Goal: Submit feedback/report problem: Submit feedback/report problem

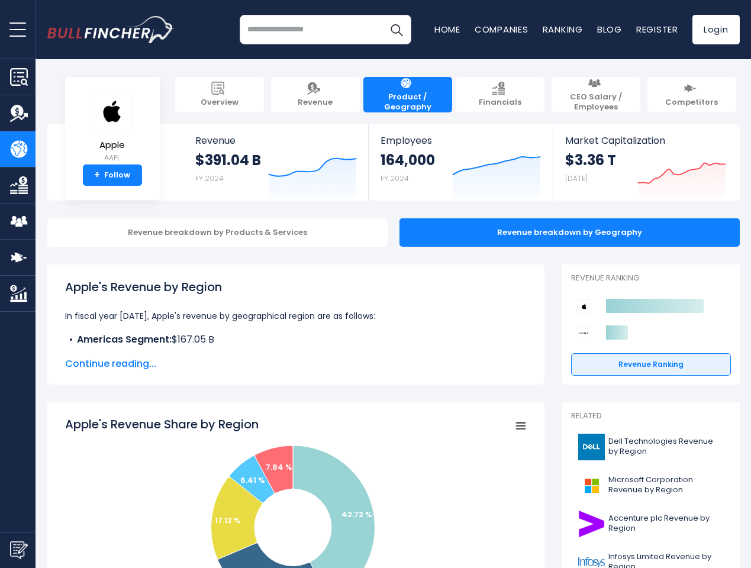
click at [18, 29] on span "open menu" at bounding box center [17, 29] width 17 height 1
click at [18, 550] on img "Submit Feedback" at bounding box center [19, 550] width 18 height 18
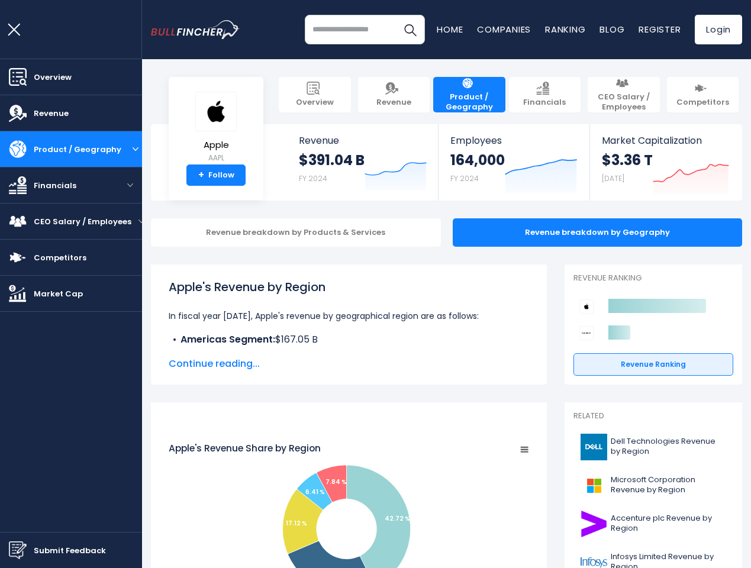
click at [304, 173] on h3 "Submit feedback to Bullfincher" at bounding box center [375, 175] width 237 height 21
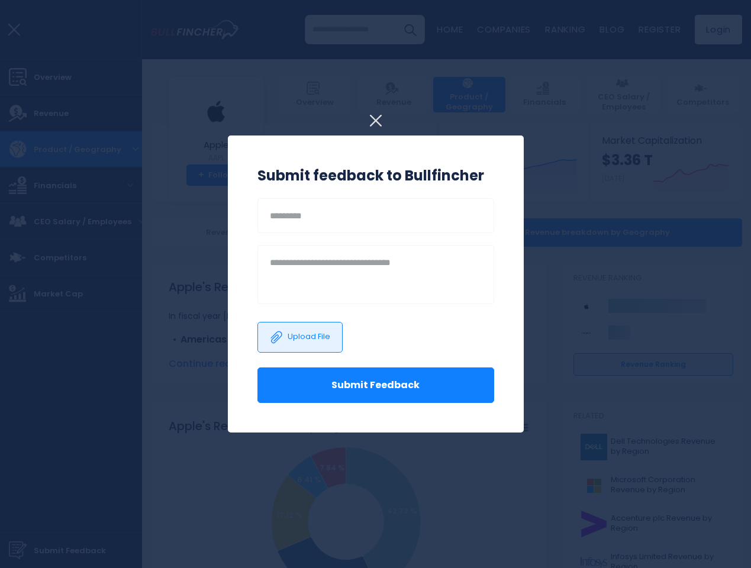
click at [488, 173] on h3 "Submit feedback to Bullfincher" at bounding box center [375, 175] width 237 height 21
click at [673, 173] on div at bounding box center [375, 284] width 751 height 568
click at [208, 233] on div at bounding box center [375, 284] width 751 height 568
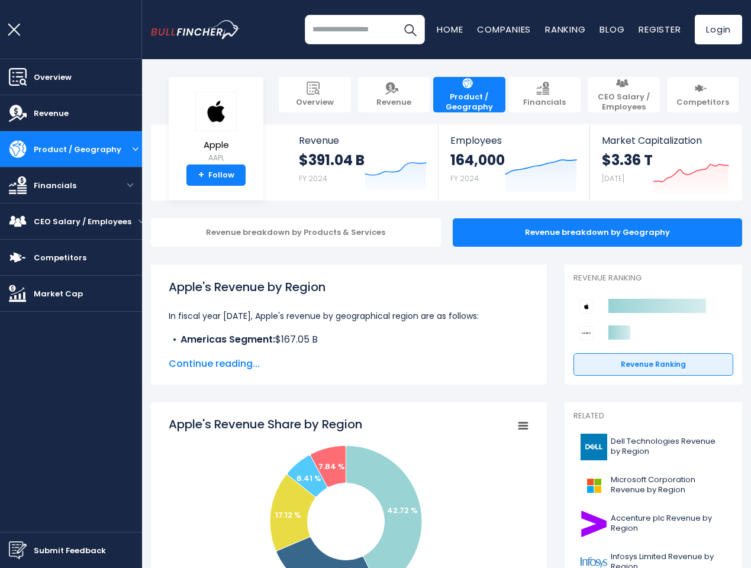
click at [287, 364] on span "Continue reading..." at bounding box center [349, 364] width 360 height 14
click at [287, 492] on icon "Apple's Revenue Share by Region" at bounding box center [293, 513] width 46 height 76
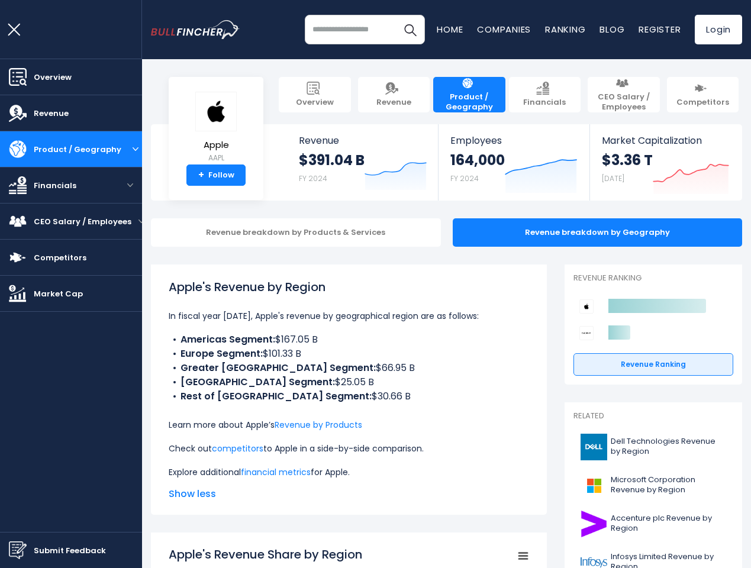
click at [642, 319] on icon "Created with Highcharts 12.1.2" at bounding box center [653, 319] width 160 height 53
click at [710, 567] on html "Overview Revenue Product / Geography" at bounding box center [375, 284] width 751 height 568
